Goal: Communication & Community: Answer question/provide support

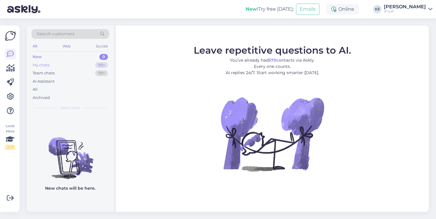
click at [90, 67] on div "My chats 99+" at bounding box center [70, 65] width 78 height 8
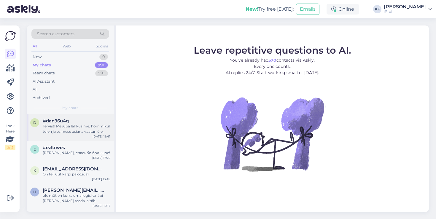
click at [80, 124] on div "Tervist! Me juba lahkusime, hommikul tulen ja esimese asjana vaatan üle." at bounding box center [77, 129] width 68 height 11
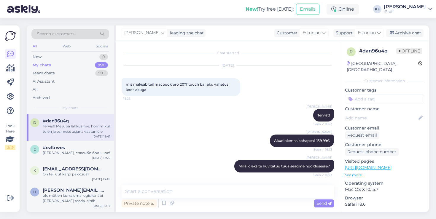
scroll to position [469, 0]
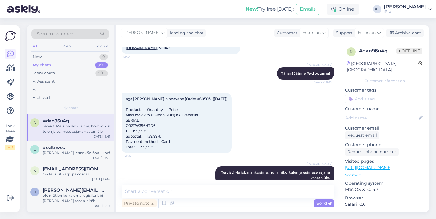
click at [195, 93] on div "aga [PERSON_NAME] hinnavahe [Order #30503] ([DATE]) Product Quantity Price MacB…" at bounding box center [177, 123] width 110 height 61
copy span "30503"
click at [91, 57] on div "New 1" at bounding box center [70, 57] width 78 height 8
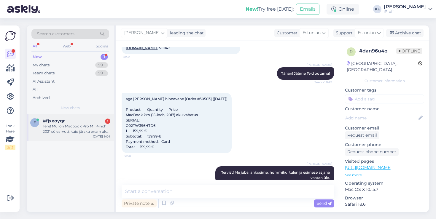
click at [70, 132] on div "Tere! Mul on Macbook Pro M1 14inch 2021 sülearvuti, kuid järsku enam aku ei lae…" at bounding box center [77, 129] width 68 height 11
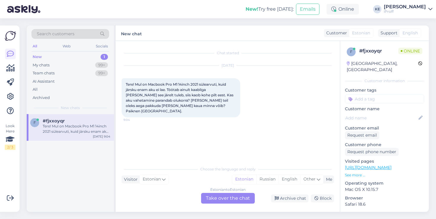
click at [216, 197] on div "Estonian to Estonian Take over the chat" at bounding box center [228, 198] width 54 height 11
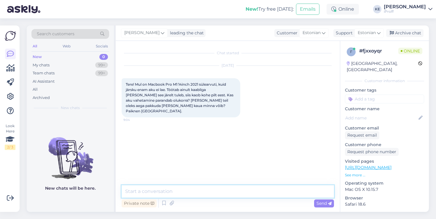
click at [205, 194] on textarea at bounding box center [228, 191] width 212 height 12
type textarea "Tervist!"
click at [205, 193] on textarea at bounding box center [228, 191] width 212 height 12
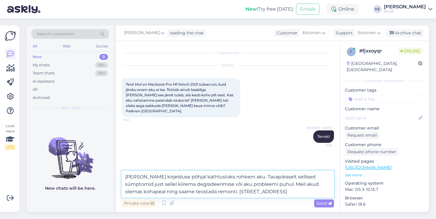
type textarea "[PERSON_NAME] kirjelduse põhjal kathlustaks rohkem aku. Tavapäraselt sellised s…"
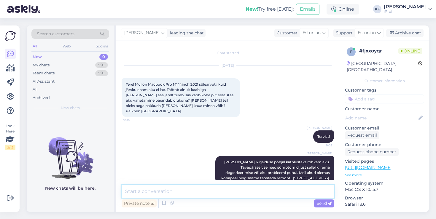
scroll to position [11, 0]
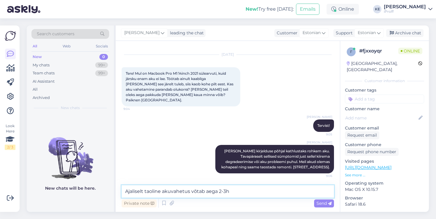
type textarea "Ajaliselt taoline akuvahetus võtab aega 2-3h."
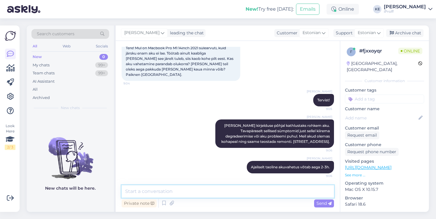
type textarea "M"
type textarea "[PERSON_NAME]"
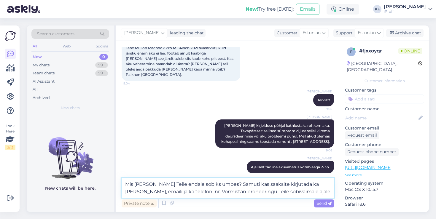
type textarea "Mis [PERSON_NAME] Teile endale sobiks umbes? Samuti kas saaksite kirjutada ka […"
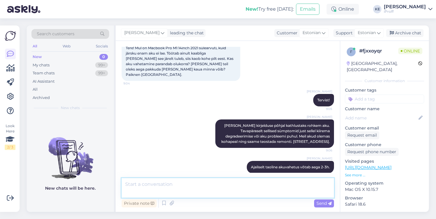
scroll to position [73, 0]
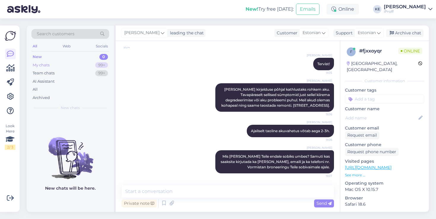
click at [48, 61] on div "My chats 99+" at bounding box center [70, 65] width 78 height 8
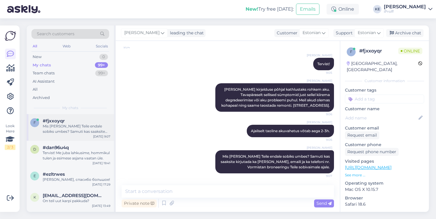
click at [77, 129] on div "Mis [PERSON_NAME] Teile endale sobiks umbes? Samuti kas saaksite kirjutada ka […" at bounding box center [77, 129] width 68 height 11
click at [74, 161] on div "d #dan96u4q Tervist! Me juba lahkusime, hommikul tulen ja esimese asjana vaatan…" at bounding box center [70, 154] width 87 height 27
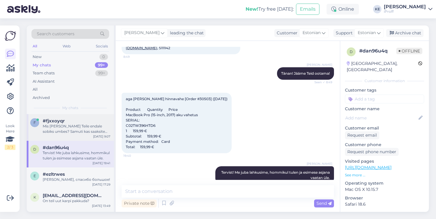
click at [59, 131] on div "Mis [PERSON_NAME] Teile endale sobiks umbes? Samuti kas saaksite kirjutada ka […" at bounding box center [77, 129] width 68 height 11
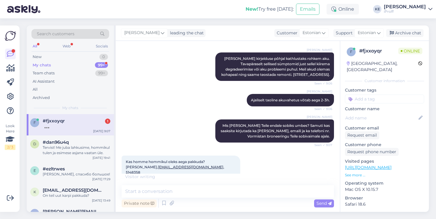
scroll to position [129, 0]
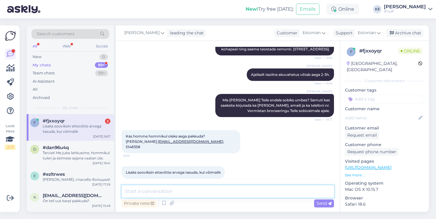
click at [162, 191] on textarea at bounding box center [228, 191] width 212 height 12
type textarea "Kohe vaatan"
type textarea "Ettevõte nimele"
type textarea "Saame väljastada"
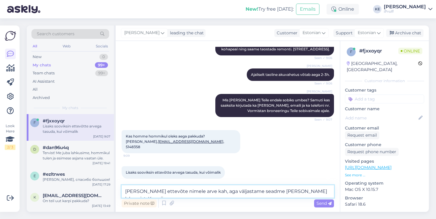
scroll to position [135, 0]
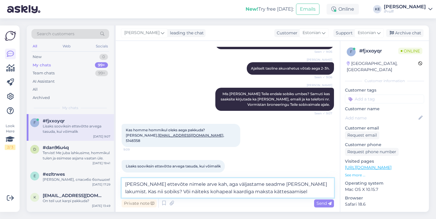
type textarea "[PERSON_NAME] ettevõte nimele arve kah, aga väljastame seadme [PERSON_NAME] lak…"
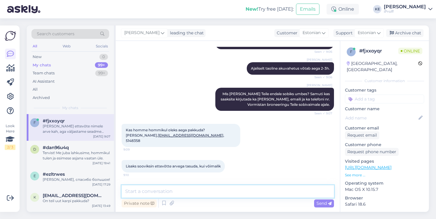
scroll to position [165, 0]
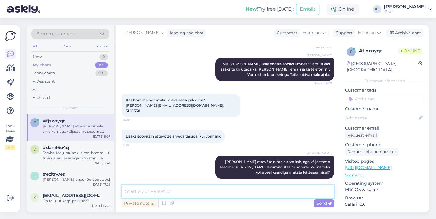
click at [205, 193] on textarea at bounding box center [228, 191] width 212 height 12
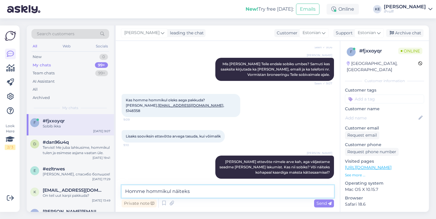
scroll to position [191, 0]
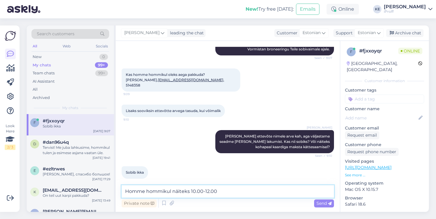
type textarea "Homme hommikul näiteks 10.00-12.00?"
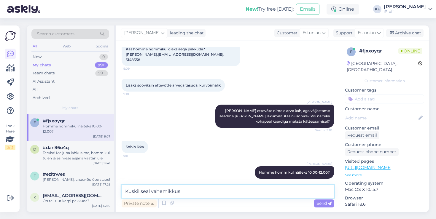
type textarea "Kuskil seal vahemikkus?"
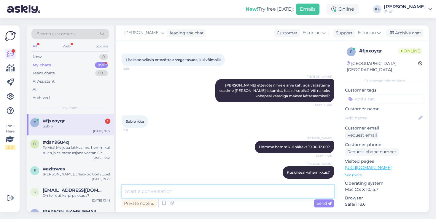
scroll to position [267, 0]
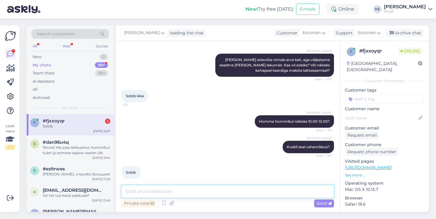
click at [228, 193] on textarea at bounding box center [228, 191] width 212 height 12
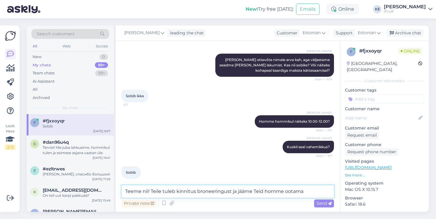
type textarea "Teeme nii! Teile tuleb kinnitus broneeringust ja jääme Teid homme ootama!"
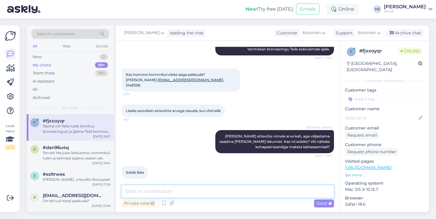
scroll to position [190, 0]
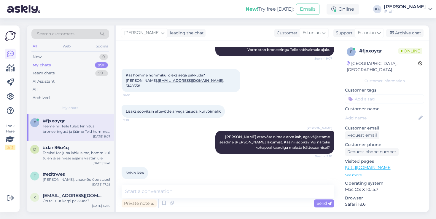
click at [141, 81] on span "Kas homme hommikul oleks aega pakkuda? [PERSON_NAME], [EMAIL_ADDRESS][DOMAIN_NA…" at bounding box center [175, 80] width 99 height 15
copy div "[PERSON_NAME], [EMAIL_ADDRESS][DOMAIN_NAME] , 5148358 9:09"
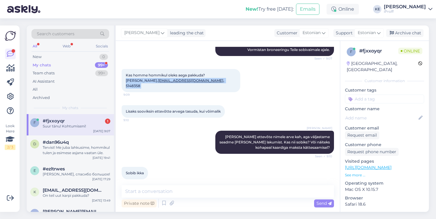
scroll to position [324, 0]
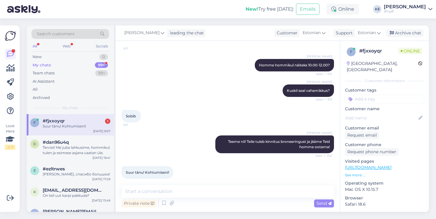
click at [191, 59] on div "[PERSON_NAME] Homme hommikul näiteks 10.00-12.00? Seen ✓ 9:11" at bounding box center [228, 66] width 212 height 26
click at [205, 122] on div "Sobib 9:11" at bounding box center [228, 117] width 212 height 26
click at [64, 146] on div "Tervist! Me juba lahkusime, hommikul tulen ja esimese asjana vaatan üle." at bounding box center [77, 150] width 68 height 11
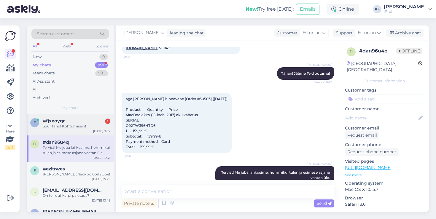
click at [88, 123] on div "#fjxxoyqr 1" at bounding box center [77, 120] width 68 height 5
